Goal: Information Seeking & Learning: Check status

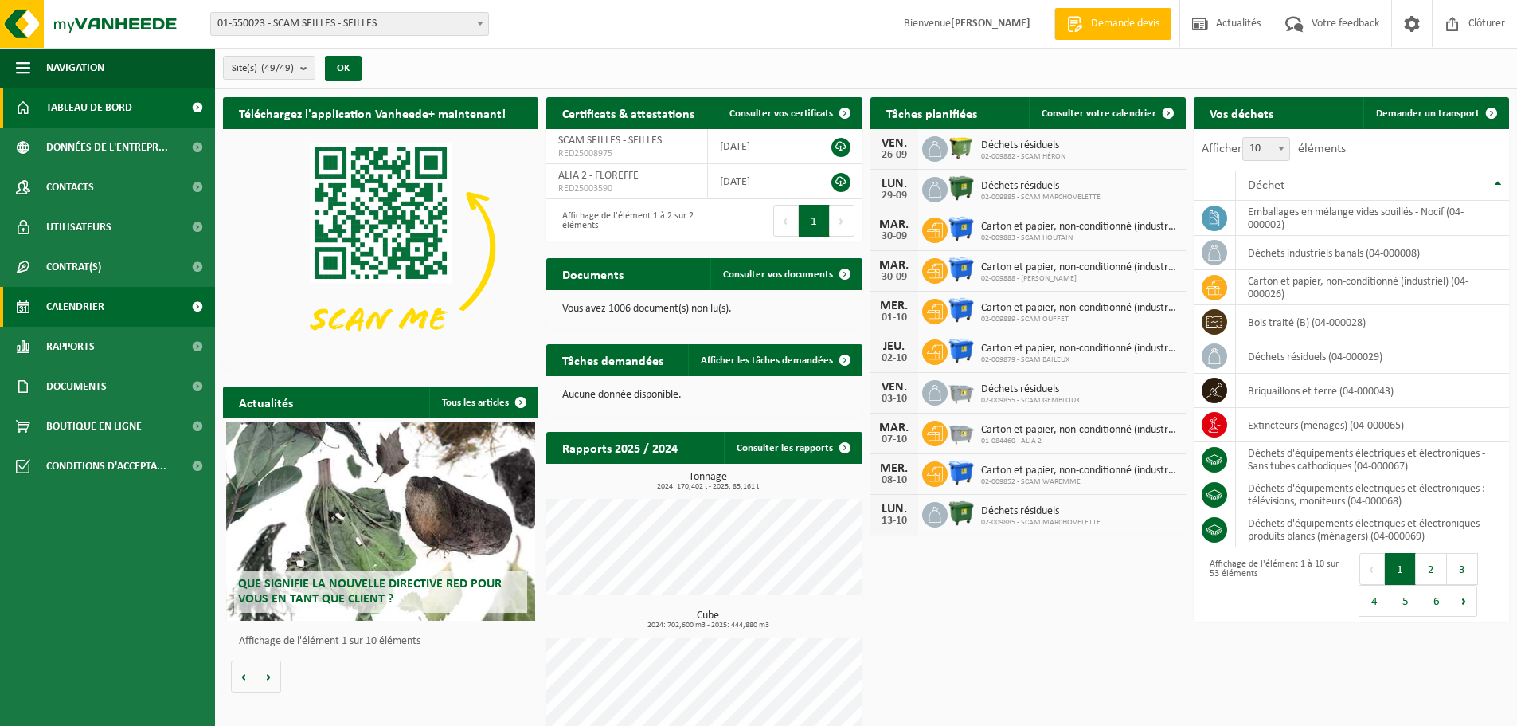
click at [94, 307] on span "Calendrier" at bounding box center [75, 307] width 58 height 40
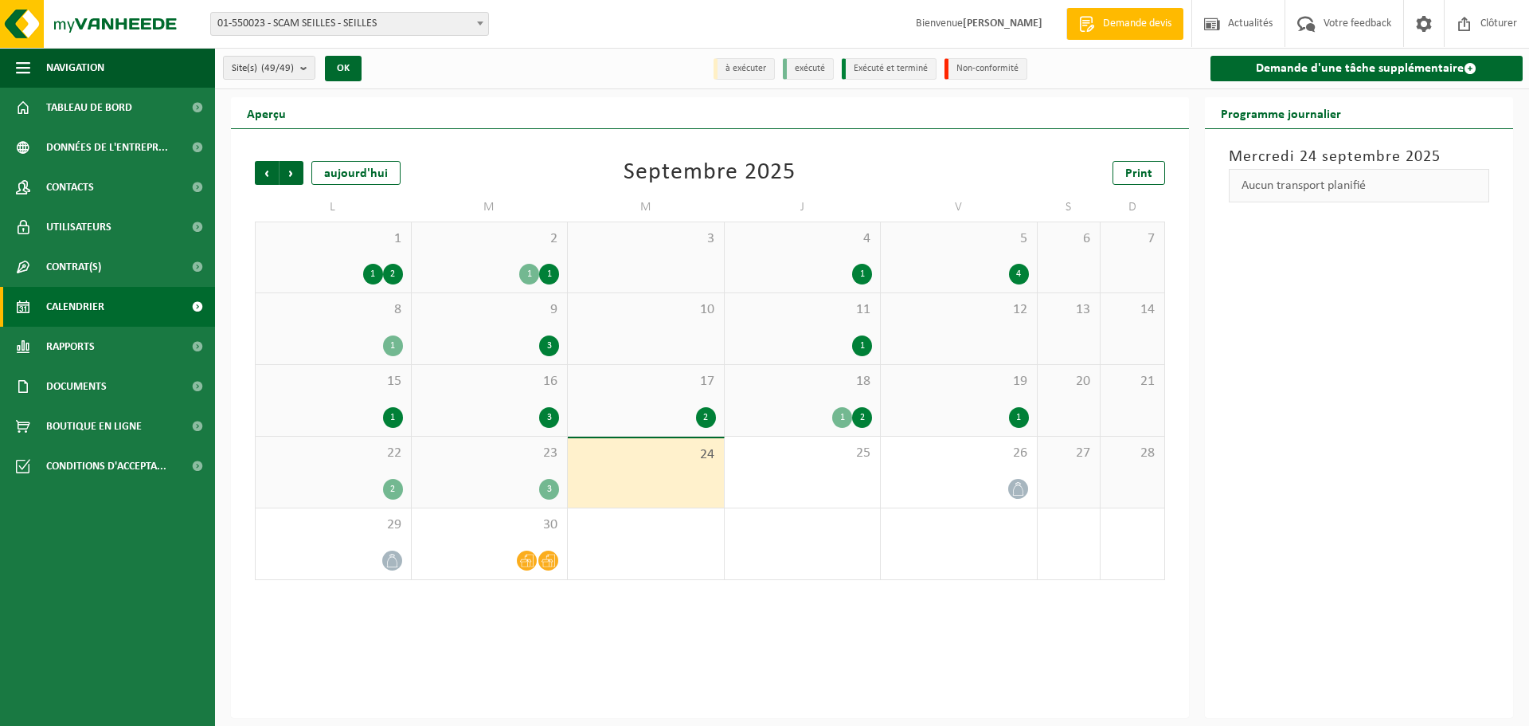
click at [448, 475] on div "23 3" at bounding box center [490, 471] width 156 height 71
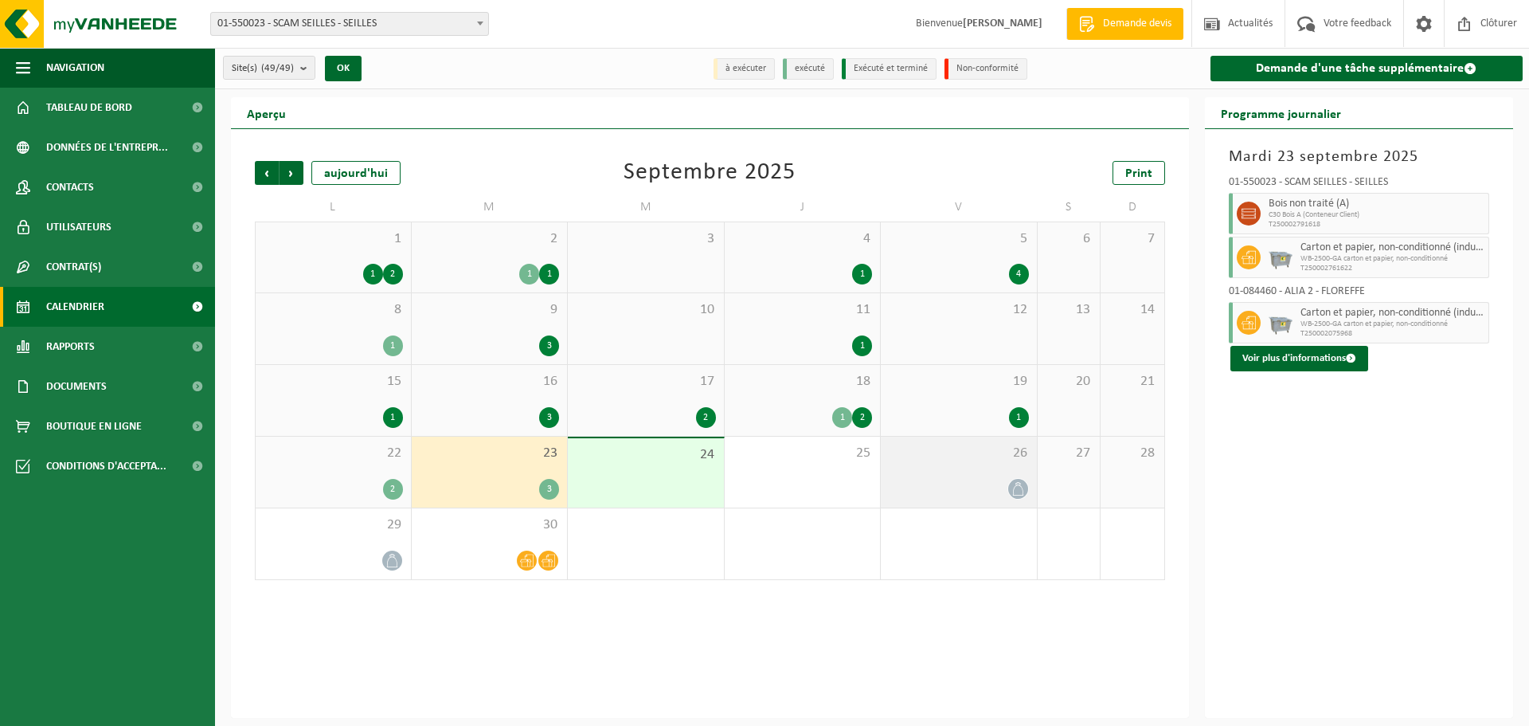
click at [973, 474] on div "26" at bounding box center [959, 471] width 156 height 71
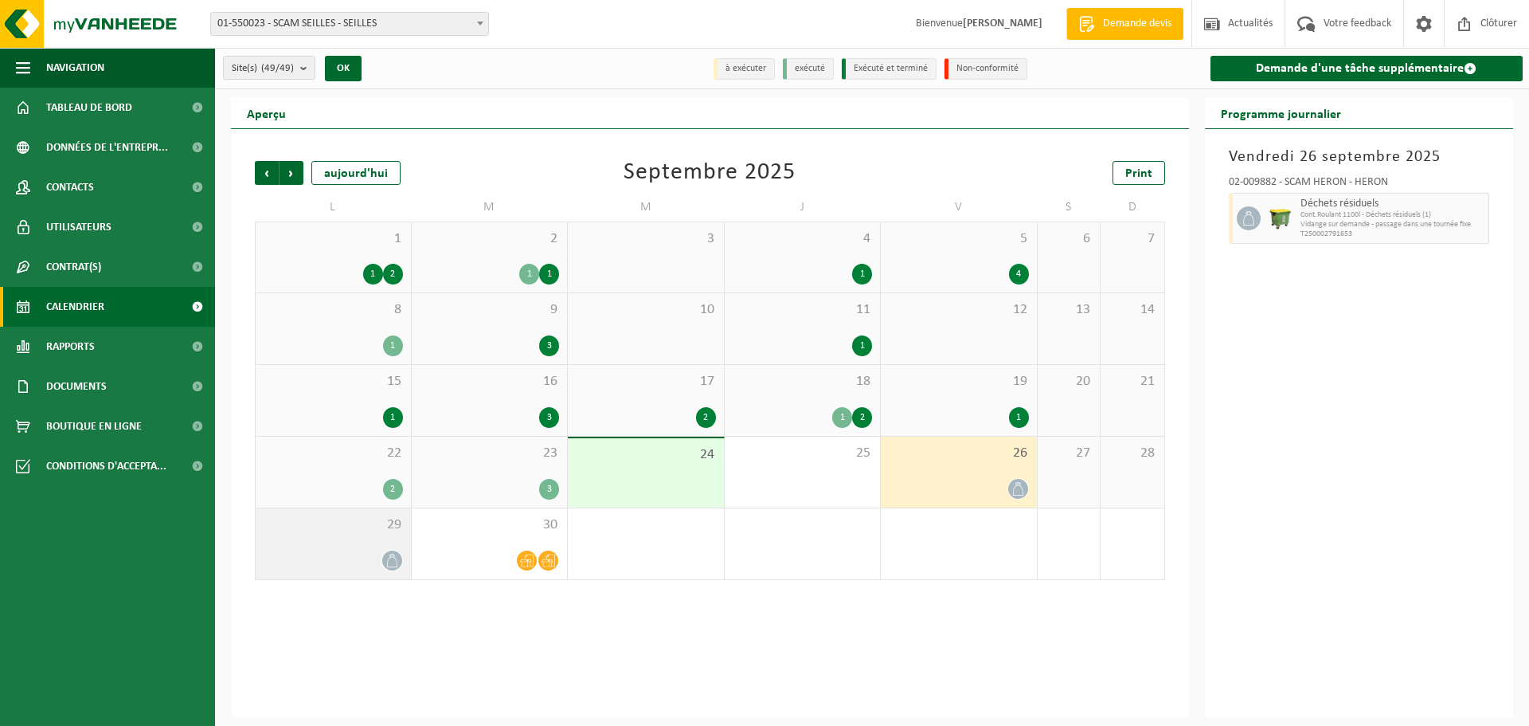
click at [354, 518] on span "29" at bounding box center [333, 525] width 139 height 18
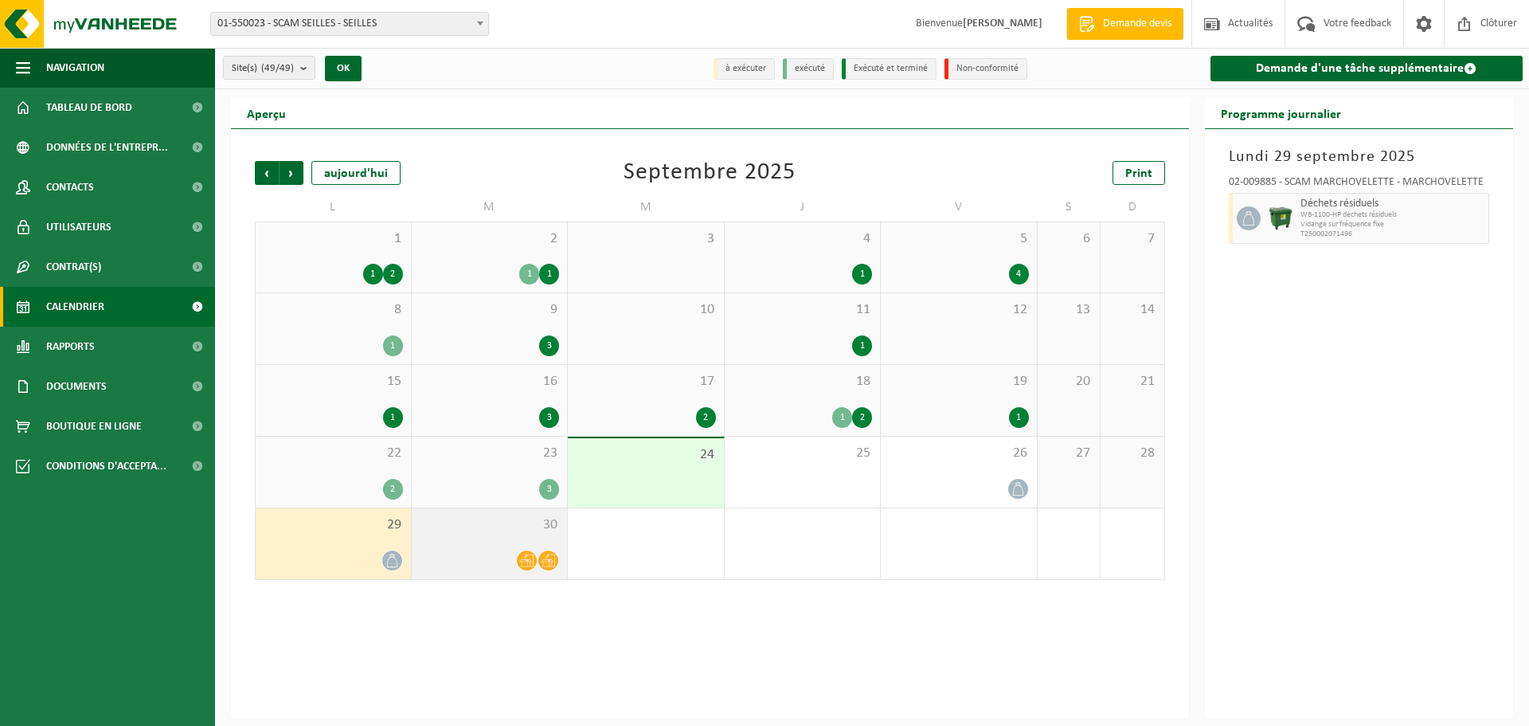
click at [466, 517] on span "30" at bounding box center [490, 525] width 140 height 18
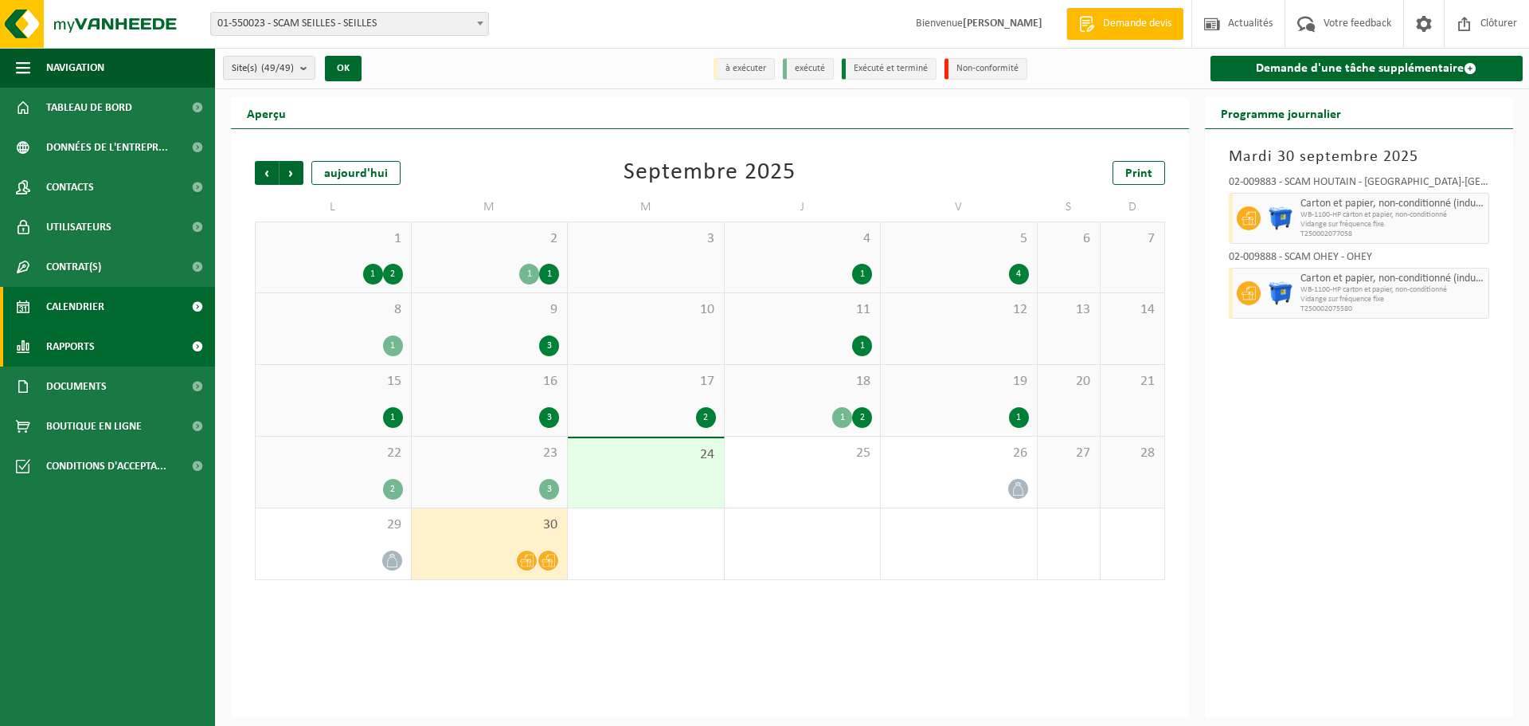
click at [88, 352] on span "Rapports" at bounding box center [70, 347] width 49 height 40
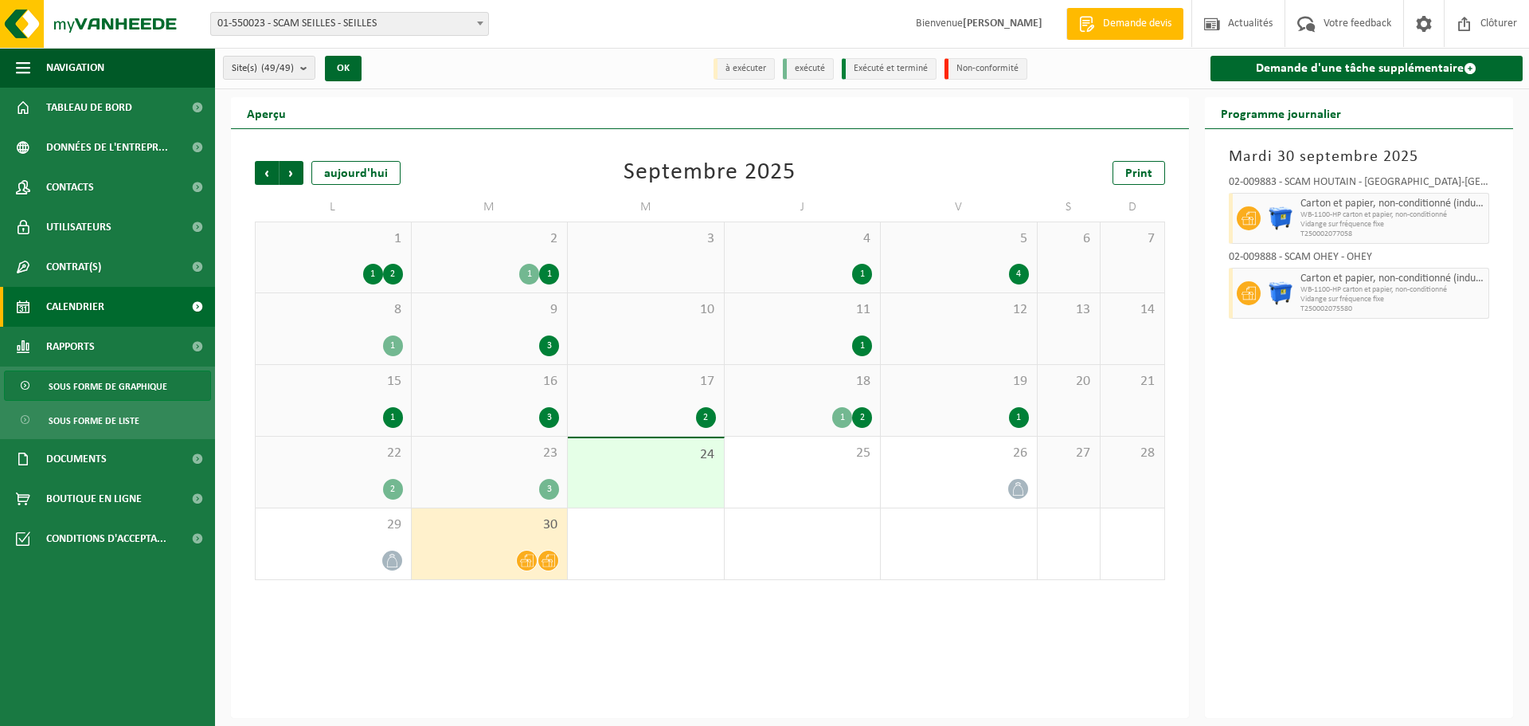
click at [83, 381] on span "Sous forme de graphique" at bounding box center [108, 386] width 119 height 30
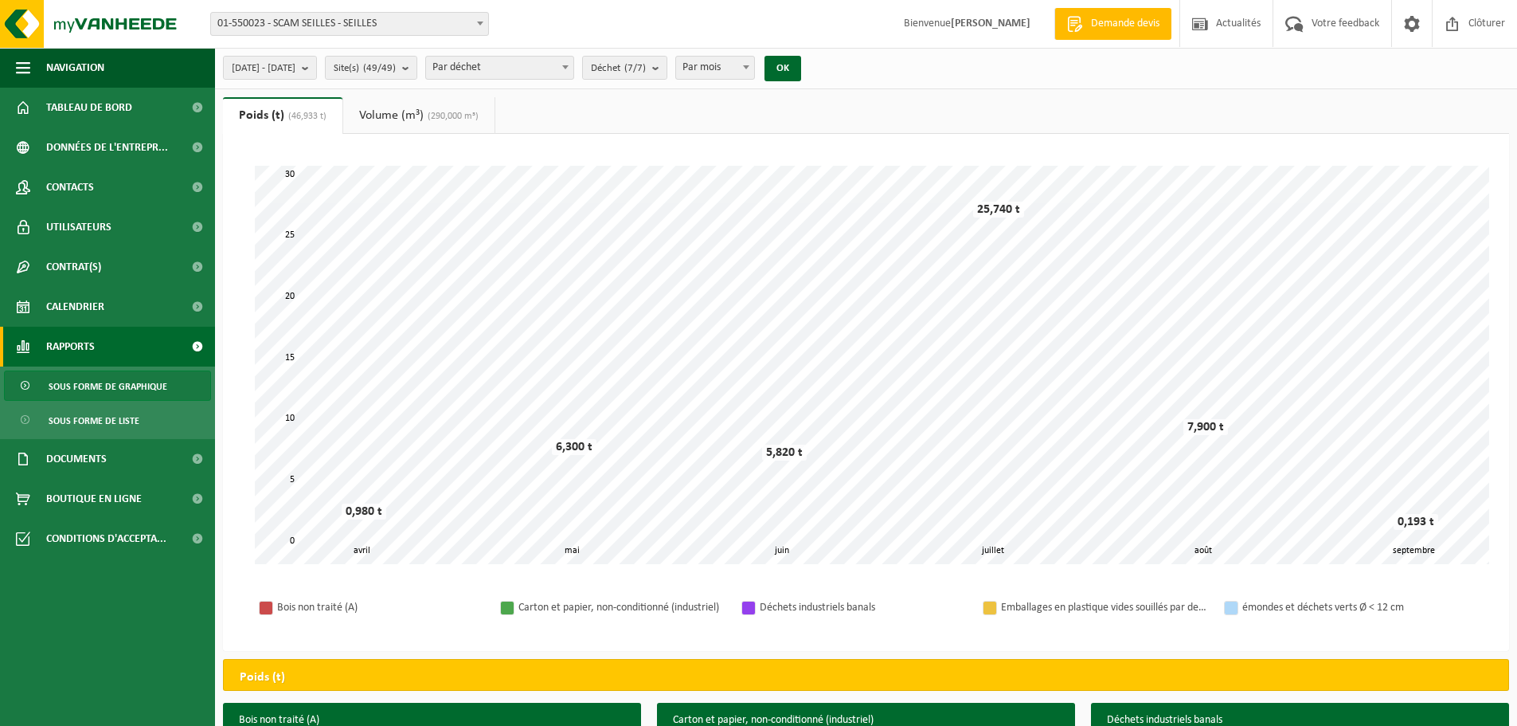
click at [387, 119] on link "Volume (m³) (290,000 m³)" at bounding box center [418, 115] width 151 height 37
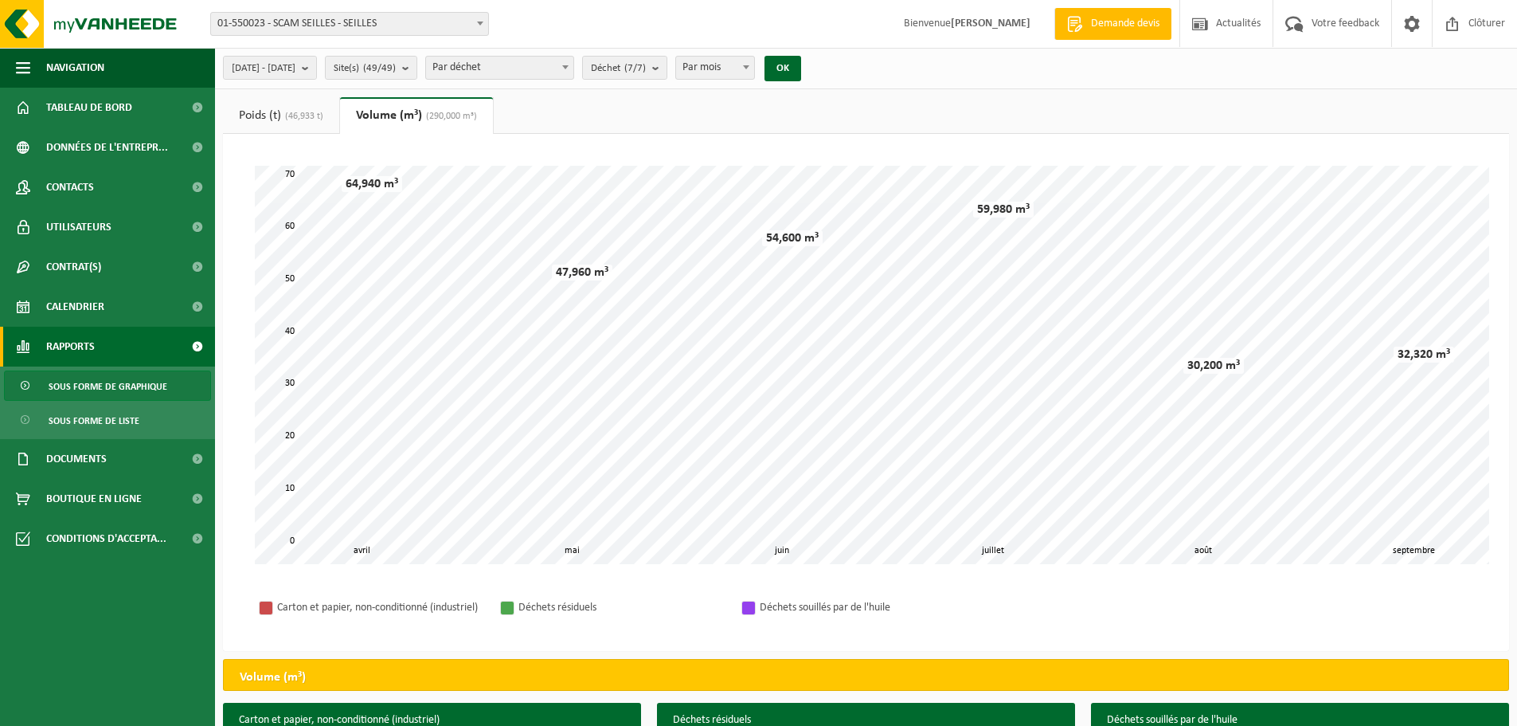
click at [286, 119] on span "(46,933 t)" at bounding box center [302, 116] width 42 height 10
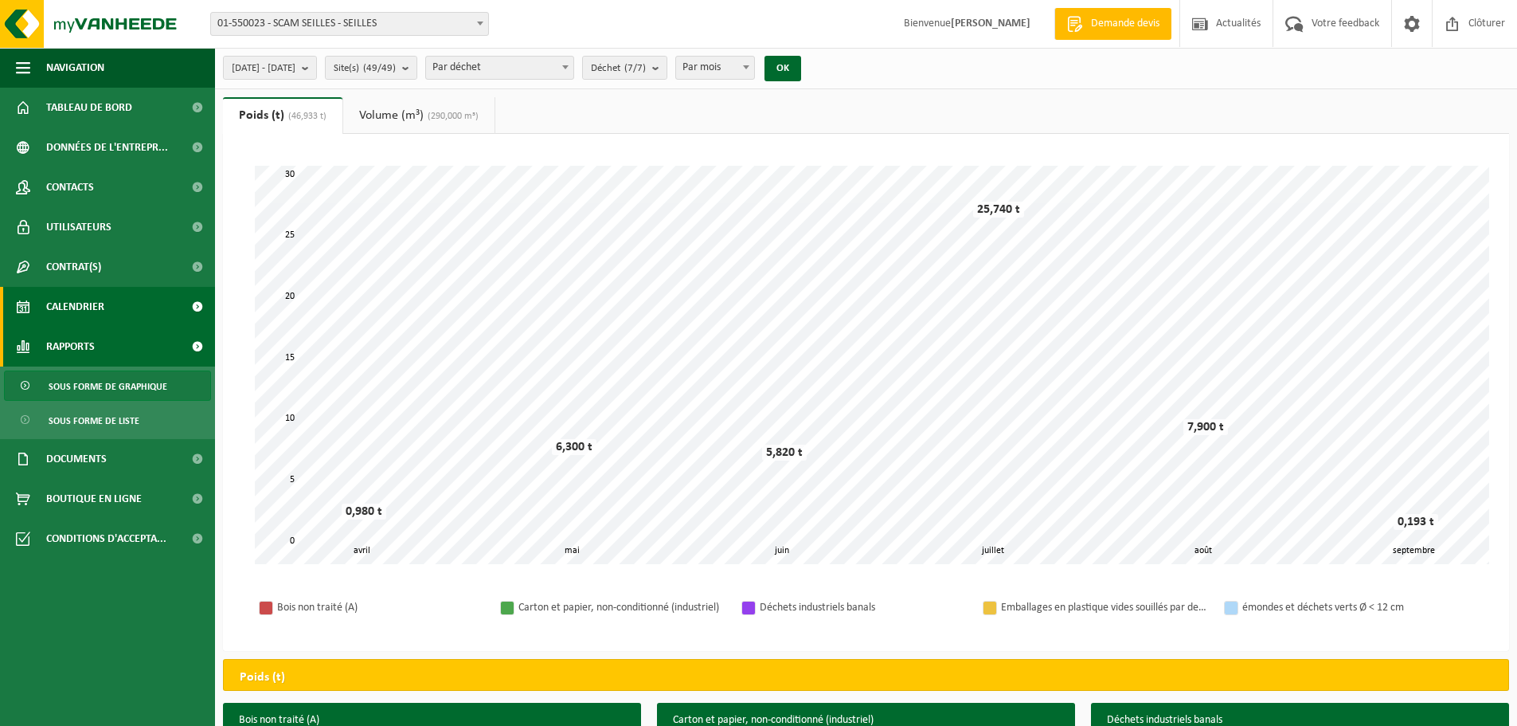
click at [92, 299] on span "Calendrier" at bounding box center [75, 307] width 58 height 40
